Goal: Check status

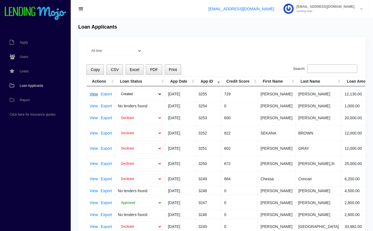
click at [93, 94] on link "View" at bounding box center [94, 94] width 8 height 4
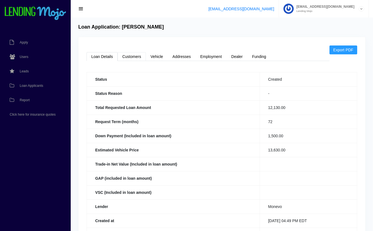
click at [140, 56] on link "Customers" at bounding box center [131, 56] width 28 height 9
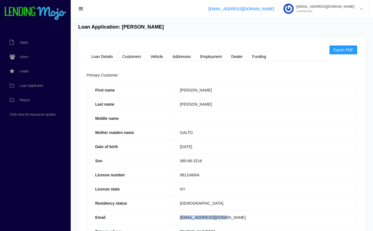
drag, startPoint x: 234, startPoint y: 217, endPoint x: 175, endPoint y: 217, distance: 59.6
click at [175, 217] on td "MLAINO1221@GMAIL.COM" at bounding box center [263, 217] width 185 height 14
copy td "MLAINO1221@GMAIL.COM"
click at [100, 57] on link "Loan Details" at bounding box center [101, 56] width 31 height 9
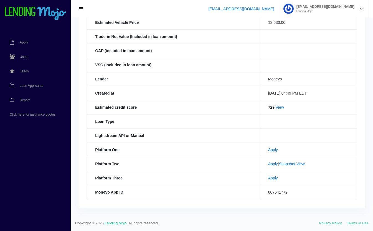
scroll to position [128, 0]
click at [292, 161] on link "Snapshot View" at bounding box center [291, 163] width 26 height 4
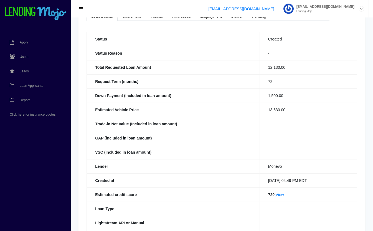
scroll to position [0, 0]
